Goal: Transaction & Acquisition: Purchase product/service

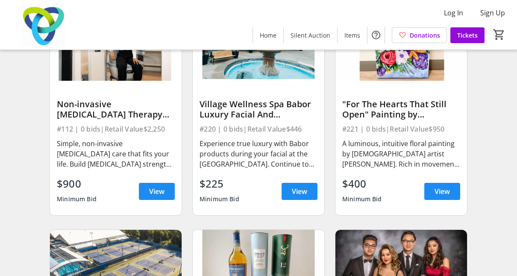
scroll to position [3021, 0]
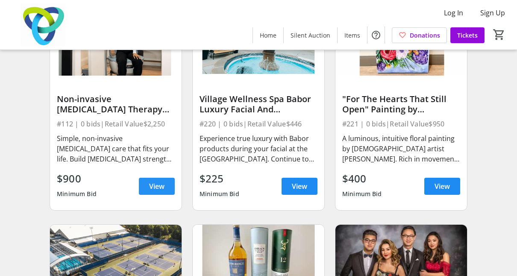
click at [145, 189] on span at bounding box center [157, 186] width 36 height 21
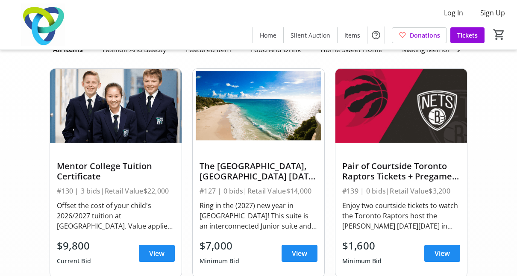
scroll to position [97, 0]
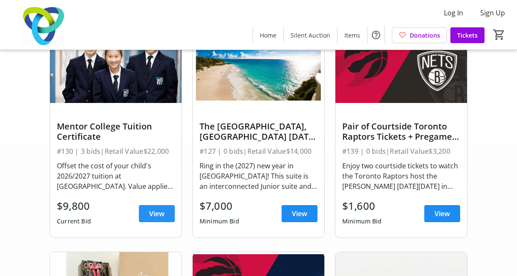
click at [149, 218] on span "View" at bounding box center [156, 214] width 15 height 10
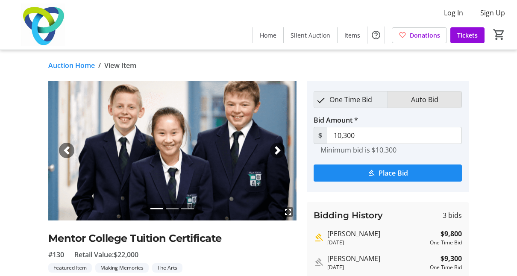
click at [447, 101] on button "Auto Bid" at bounding box center [424, 99] width 73 height 16
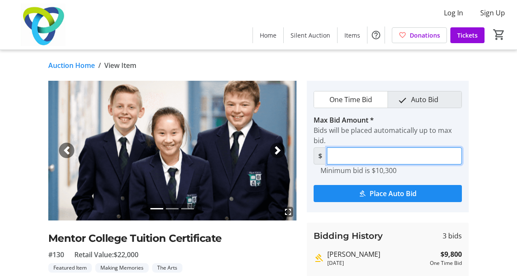
click at [399, 162] on input "Max Bid Amount *" at bounding box center [394, 155] width 135 height 17
type input "18,001"
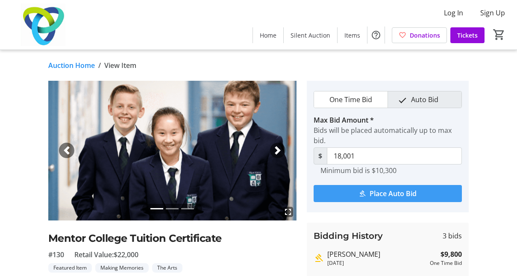
click at [399, 197] on span "Place Auto Bid" at bounding box center [393, 193] width 47 height 10
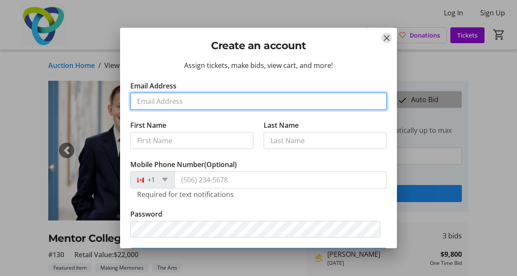
click at [197, 100] on input "Email Address" at bounding box center [258, 101] width 256 height 17
type input "[PERSON_NAME][EMAIL_ADDRESS][PERSON_NAME][DOMAIN_NAME]"
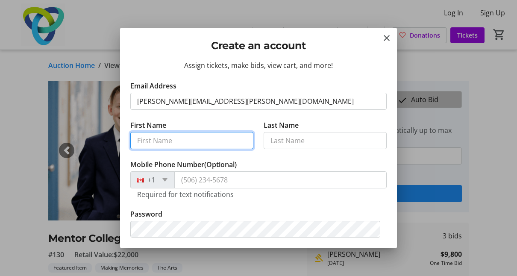
type input "[PERSON_NAME]"
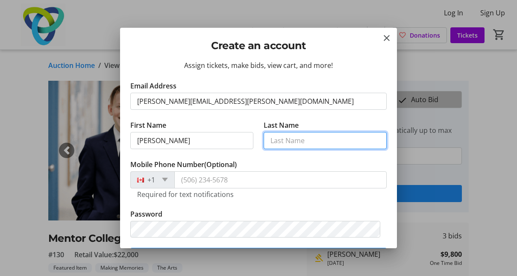
type input "[PERSON_NAME]"
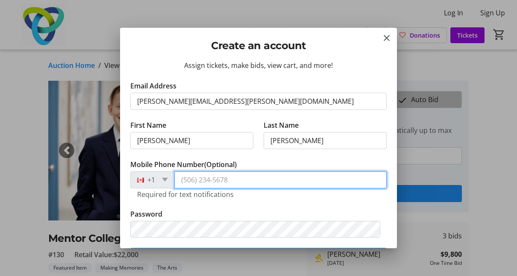
type input "[PHONE_NUMBER]"
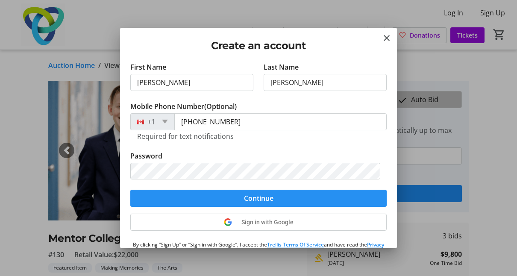
scroll to position [58, 0]
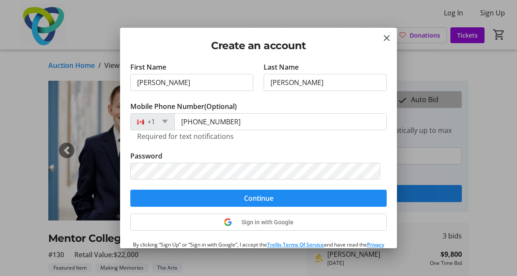
click at [243, 161] on tr-form-field "Password" at bounding box center [258, 170] width 256 height 39
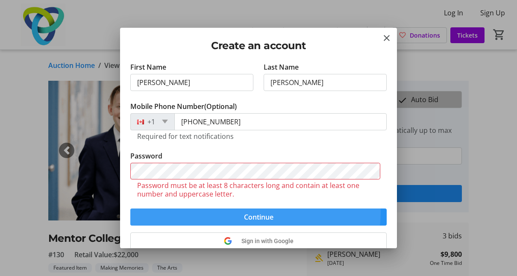
click at [247, 192] on form "Email Address [PERSON_NAME][EMAIL_ADDRESS][PERSON_NAME][DOMAIN_NAME] First Name…" at bounding box center [258, 124] width 256 height 203
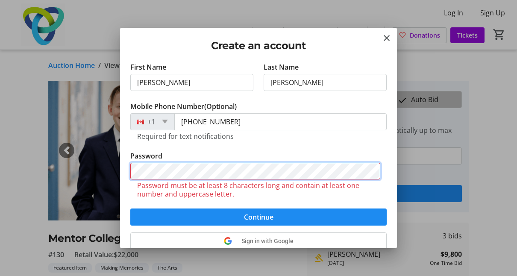
click at [4, 156] on div "Create an account Assign tickets, make bids, view cart, and more! Email Address…" at bounding box center [258, 138] width 517 height 276
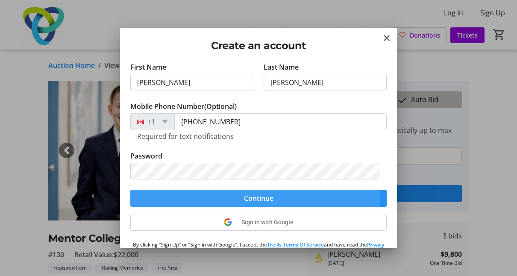
click at [212, 197] on span "submit" at bounding box center [258, 198] width 256 height 21
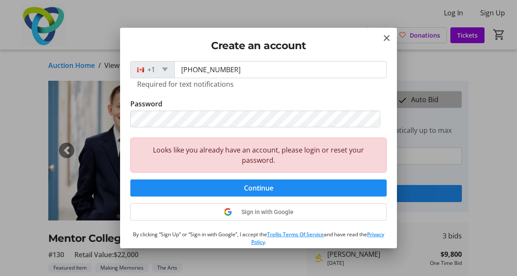
scroll to position [134, 0]
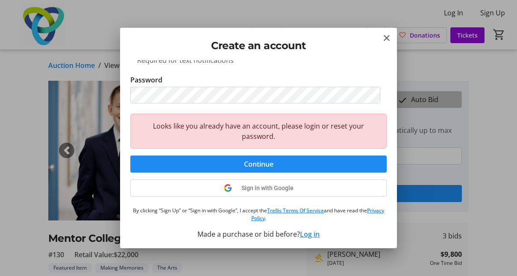
click at [309, 229] on button "Log in" at bounding box center [310, 234] width 20 height 10
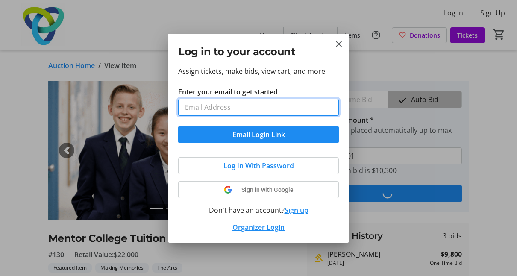
click at [246, 110] on input "Enter your email to get started" at bounding box center [258, 107] width 161 height 17
type input "[PERSON_NAME][EMAIL_ADDRESS][PERSON_NAME][DOMAIN_NAME]"
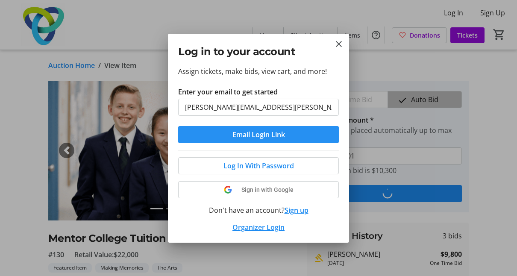
click at [241, 137] on span "Email Login Link" at bounding box center [258, 134] width 53 height 10
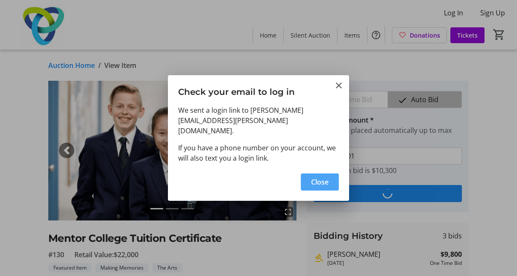
click at [313, 177] on span "Close" at bounding box center [320, 182] width 18 height 10
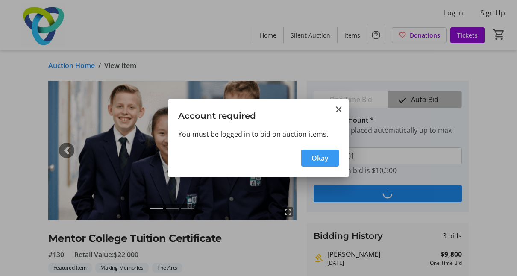
click at [314, 162] on span "Okay" at bounding box center [319, 158] width 17 height 10
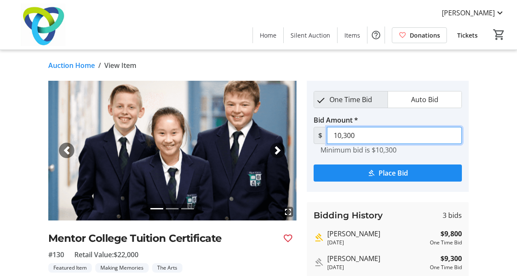
drag, startPoint x: 383, startPoint y: 136, endPoint x: 279, endPoint y: 128, distance: 104.1
click at [279, 128] on div "fullscreen fullscreen fullscreen Previous Next Mentor College Tuition Certifica…" at bounding box center [258, 209] width 517 height 256
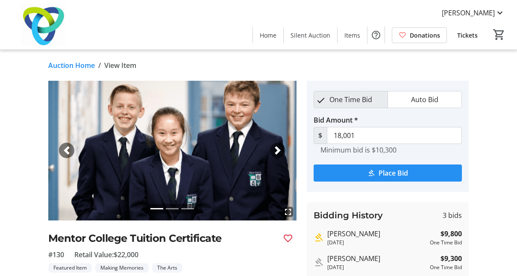
click at [364, 168] on span "submit" at bounding box center [388, 173] width 148 height 21
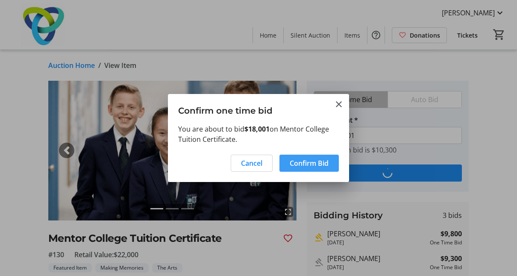
click at [323, 168] on span at bounding box center [308, 163] width 59 height 21
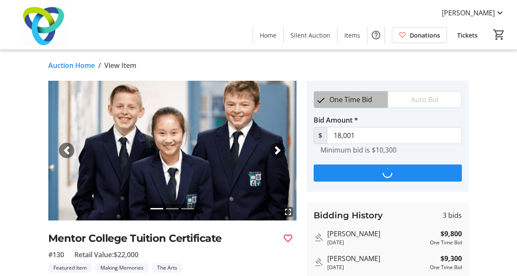
type input "18,501"
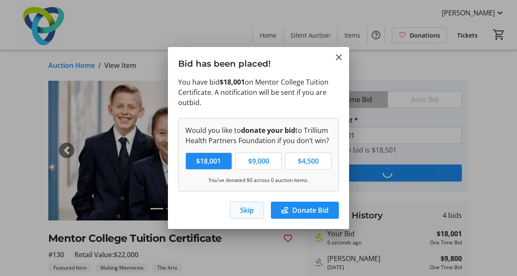
click at [258, 214] on span "button" at bounding box center [246, 210] width 33 height 21
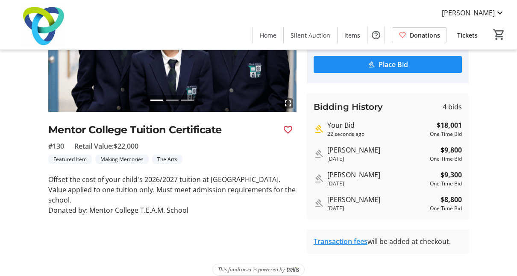
scroll to position [118, 0]
